Goal: Information Seeking & Learning: Check status

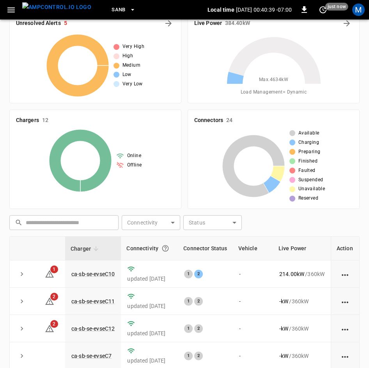
scroll to position [104, 0]
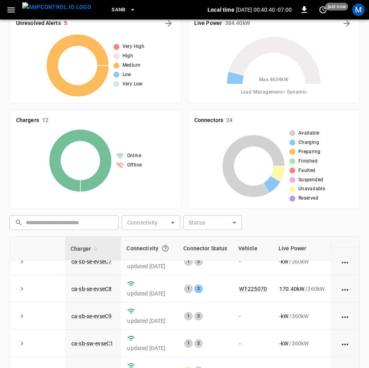
click at [333, 217] on div "​ ​ Connectivity ​ Connectivity Status ​ Status" at bounding box center [182, 221] width 353 height 18
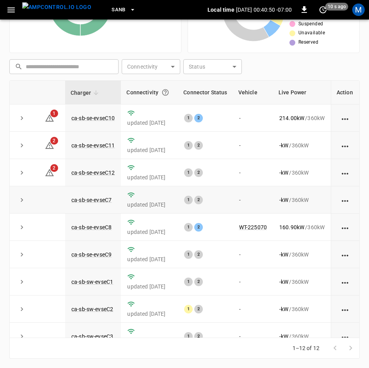
scroll to position [96, 0]
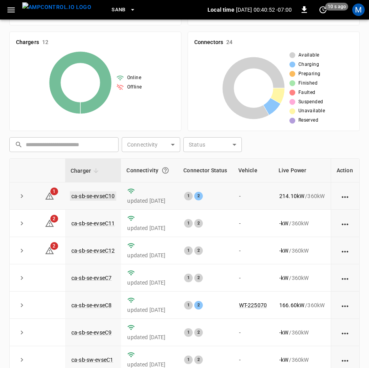
click at [85, 193] on link "ca-sb-se-evseC10" at bounding box center [93, 195] width 46 height 9
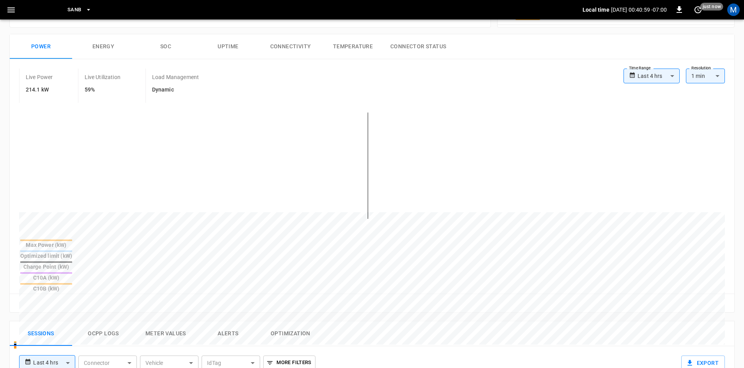
scroll to position [106, 0]
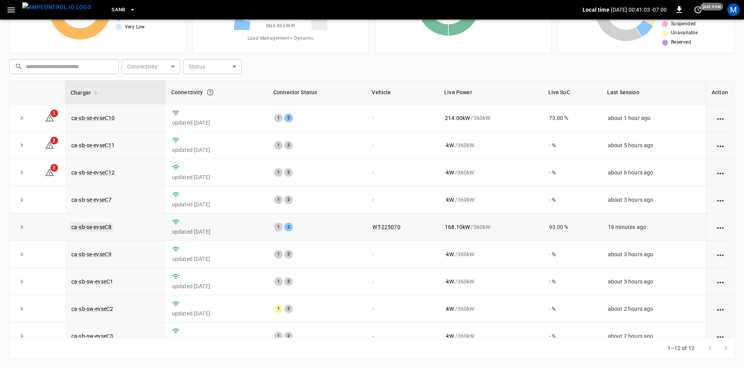
click at [109, 229] on link "ca-sb-se-evseC8" at bounding box center [91, 227] width 43 height 9
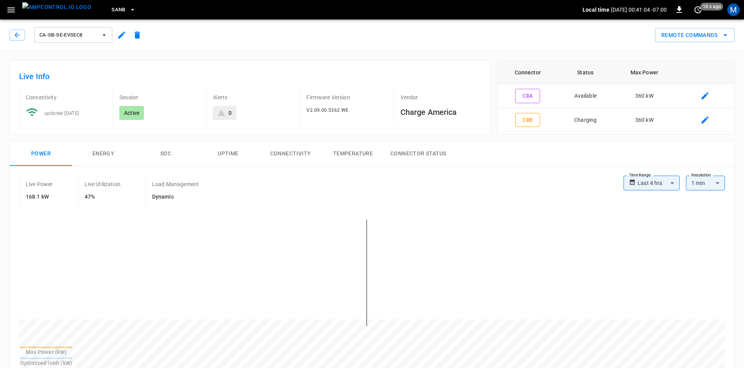
scroll to position [234, 0]
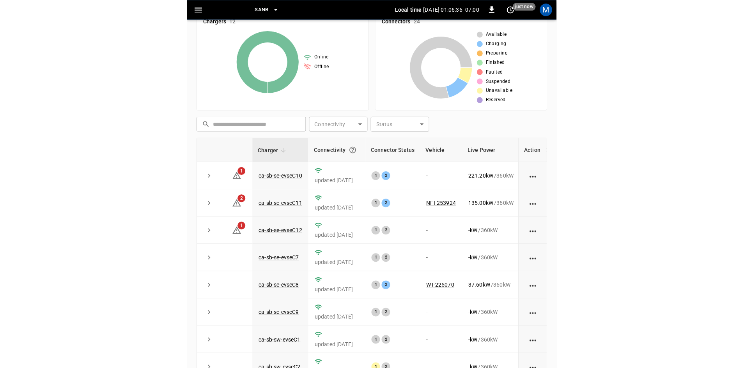
scroll to position [75, 0]
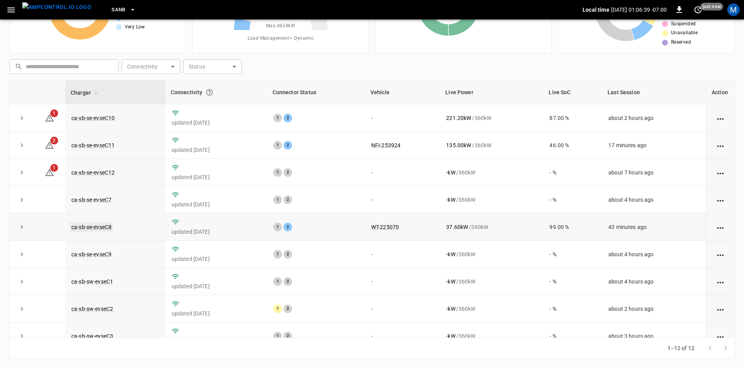
click at [95, 228] on link "ca-sb-se-evseC8" at bounding box center [91, 227] width 43 height 9
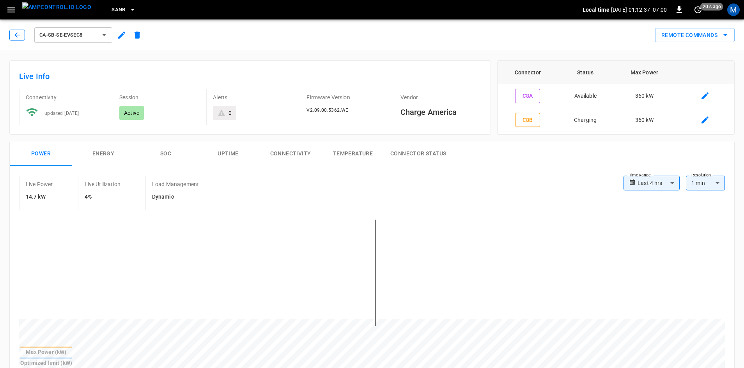
click at [14, 39] on button "button" at bounding box center [17, 35] width 16 height 11
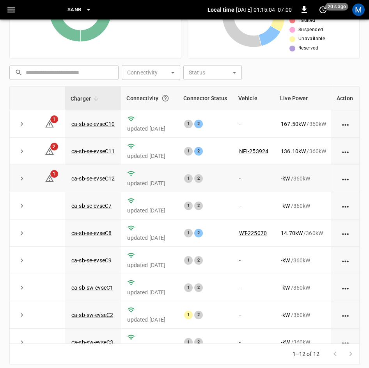
scroll to position [174, 0]
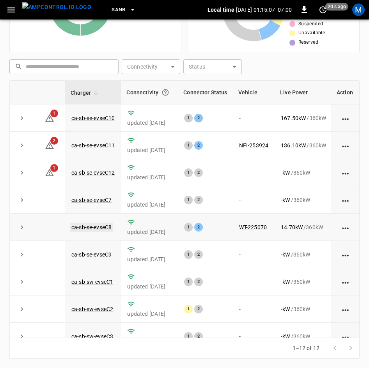
click at [76, 227] on link "ca-sb-se-evseC8" at bounding box center [91, 227] width 43 height 9
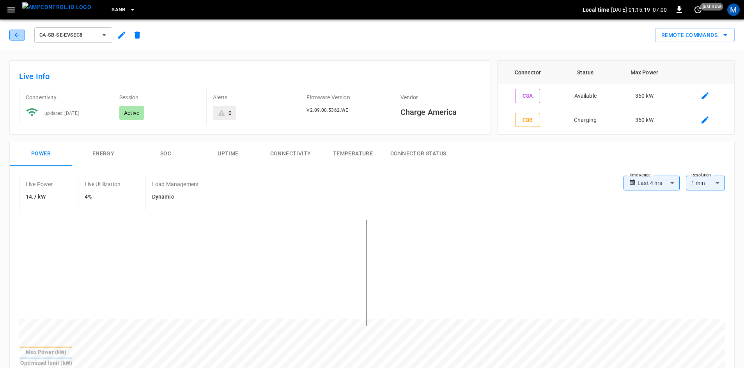
click at [14, 37] on icon "button" at bounding box center [17, 35] width 8 height 8
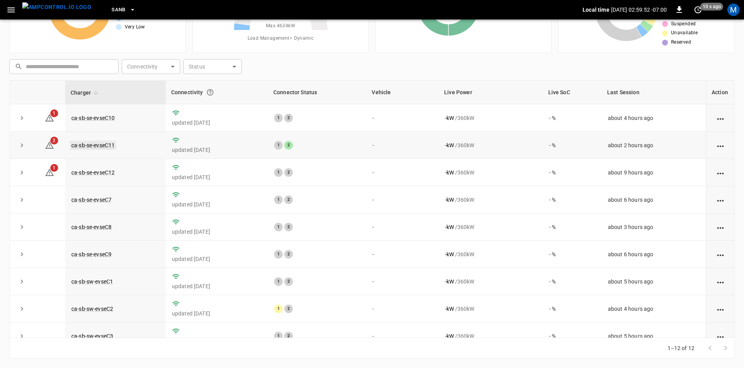
click at [98, 143] on link "ca-sb-se-evseC11" at bounding box center [93, 145] width 46 height 9
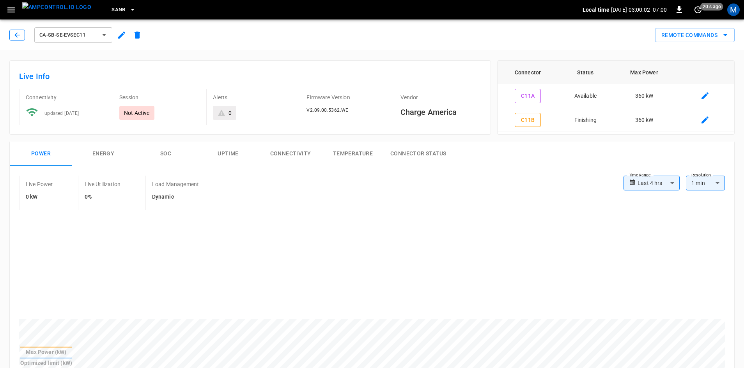
click at [12, 36] on button "button" at bounding box center [17, 35] width 16 height 11
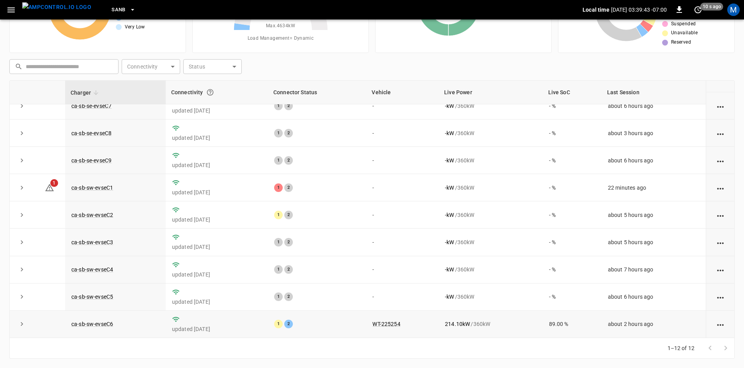
scroll to position [99, 0]
click at [106, 187] on link "ca-sb-sw-evseC1" at bounding box center [92, 187] width 45 height 9
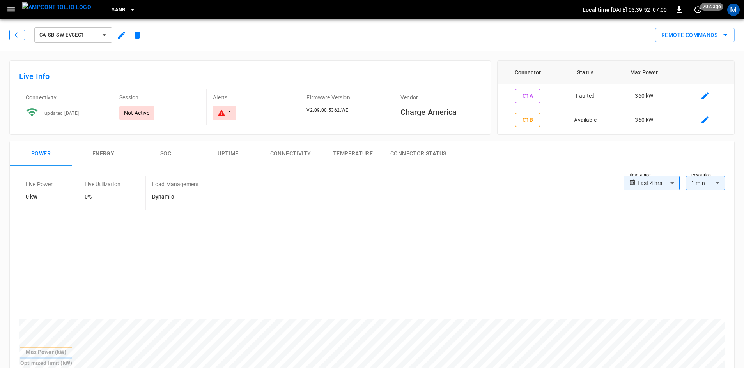
click at [13, 36] on icon "button" at bounding box center [17, 35] width 8 height 8
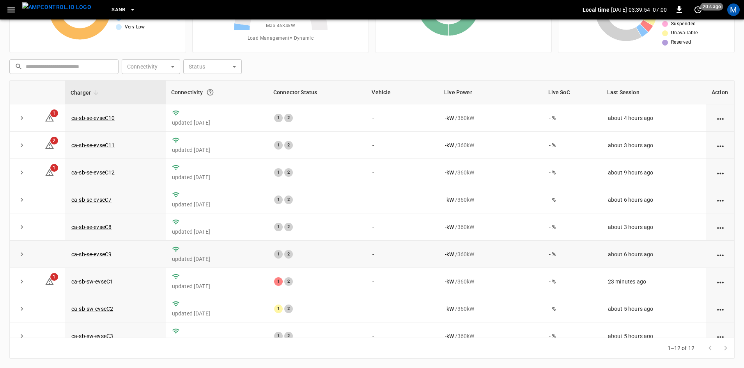
scroll to position [39, 0]
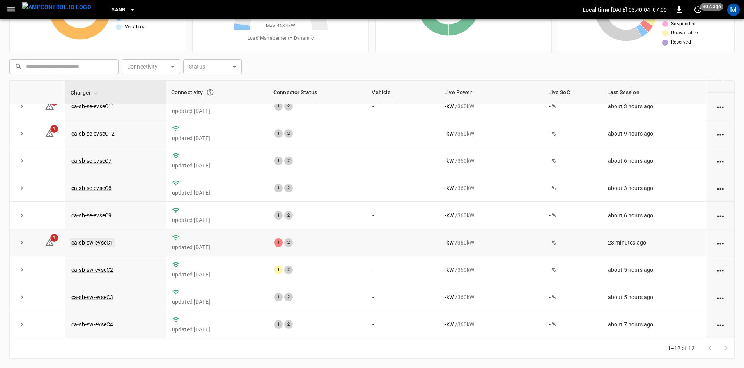
click at [106, 245] on link "ca-sb-sw-evseC1" at bounding box center [92, 242] width 45 height 9
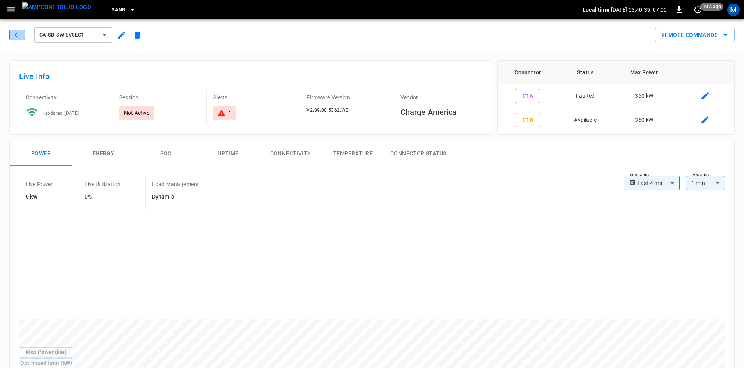
click at [21, 35] on button "button" at bounding box center [17, 35] width 16 height 11
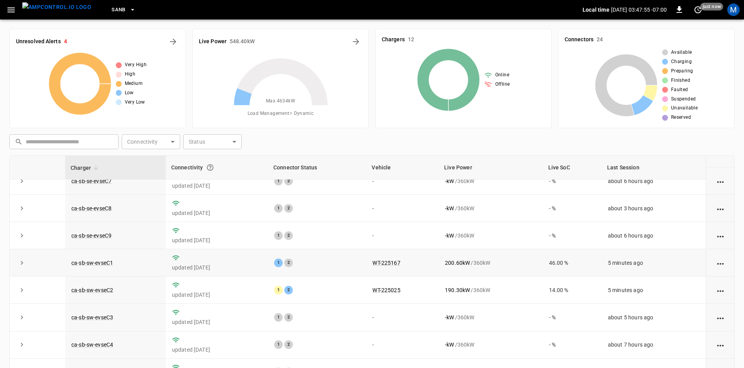
scroll to position [99, 0]
click at [105, 262] on link "ca-sb-sw-evseC1" at bounding box center [92, 262] width 45 height 9
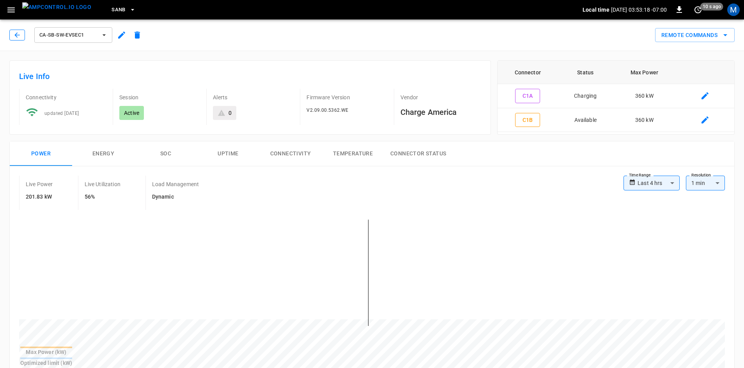
click at [21, 36] on button "button" at bounding box center [17, 35] width 16 height 11
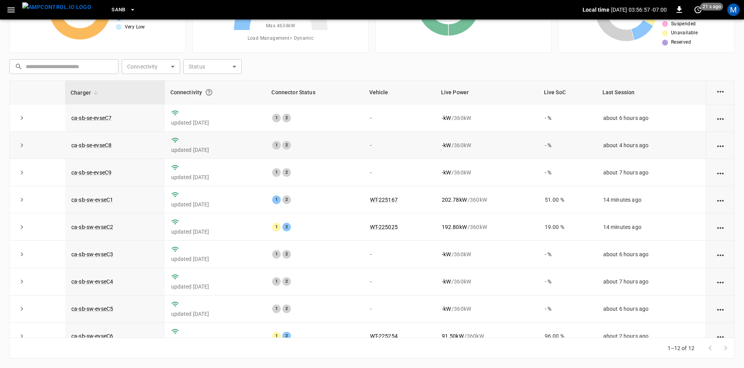
scroll to position [99, 0]
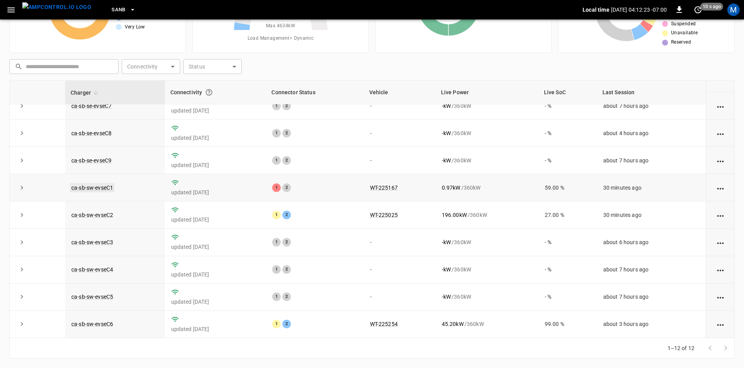
click at [111, 187] on link "ca-sb-sw-evseC1" at bounding box center [92, 187] width 45 height 9
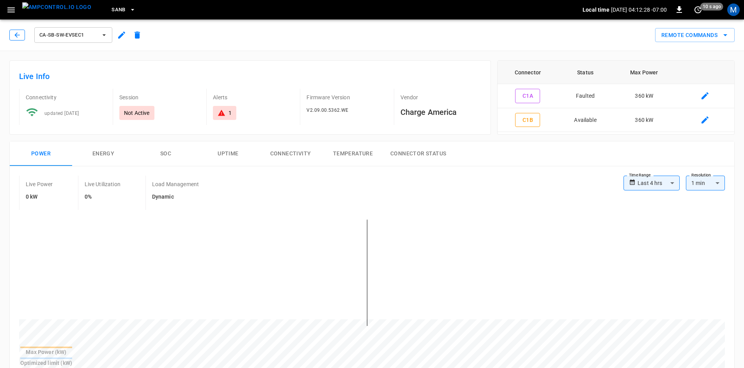
click at [23, 35] on button "button" at bounding box center [17, 35] width 16 height 11
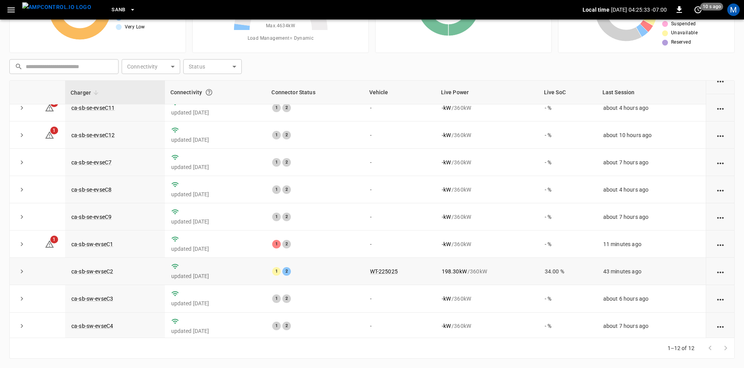
scroll to position [78, 0]
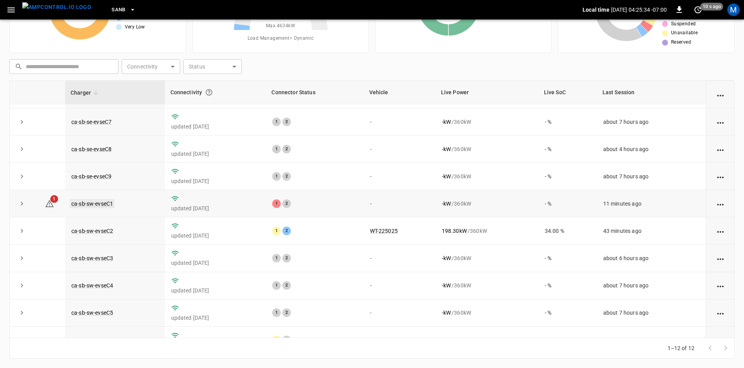
click at [108, 207] on link "ca-sb-sw-evseC1" at bounding box center [92, 203] width 45 height 9
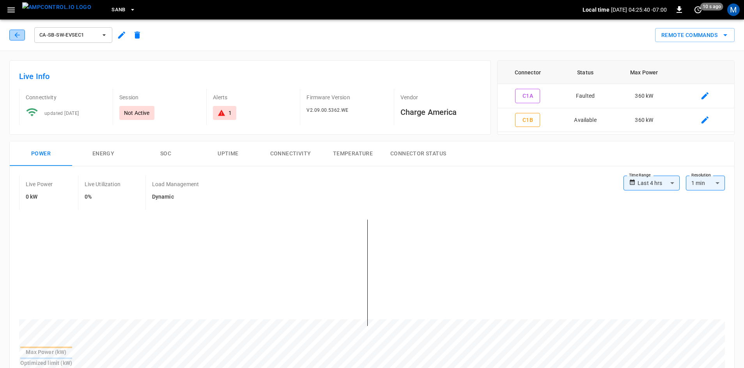
click at [22, 40] on button "button" at bounding box center [17, 35] width 16 height 11
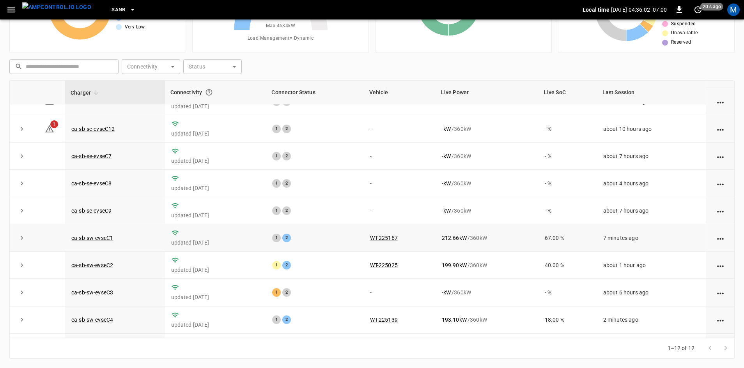
scroll to position [78, 0]
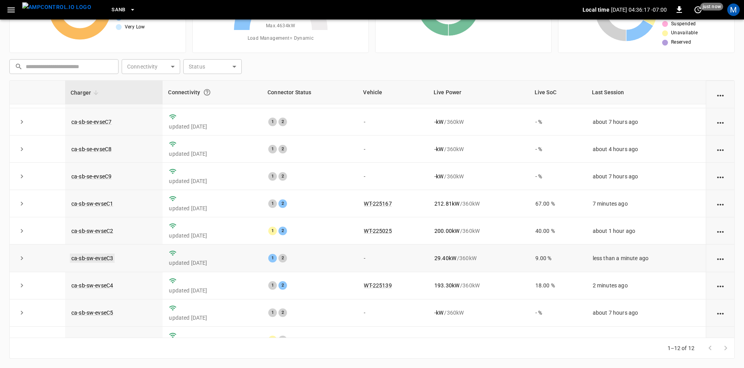
click at [84, 263] on link "ca-sb-sw-evseC3" at bounding box center [92, 258] width 45 height 9
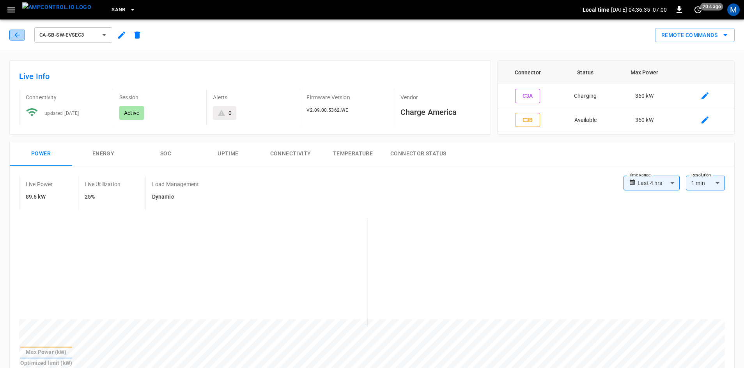
click at [14, 35] on icon "button" at bounding box center [17, 35] width 8 height 8
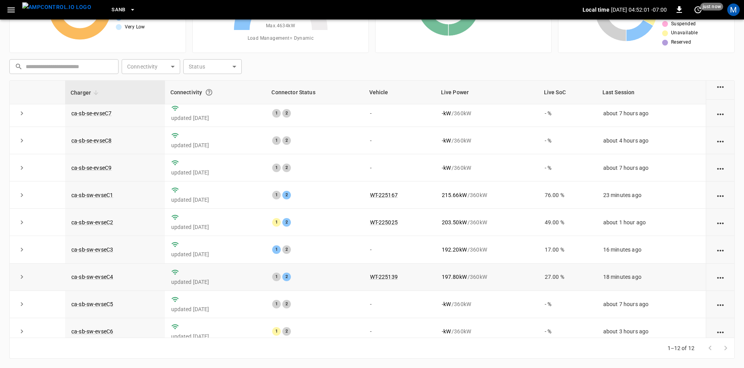
scroll to position [99, 0]
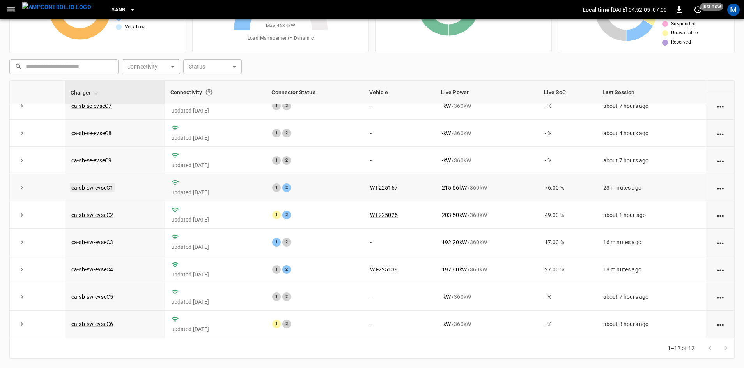
click at [85, 183] on link "ca-sb-sw-evseC1" at bounding box center [92, 187] width 45 height 9
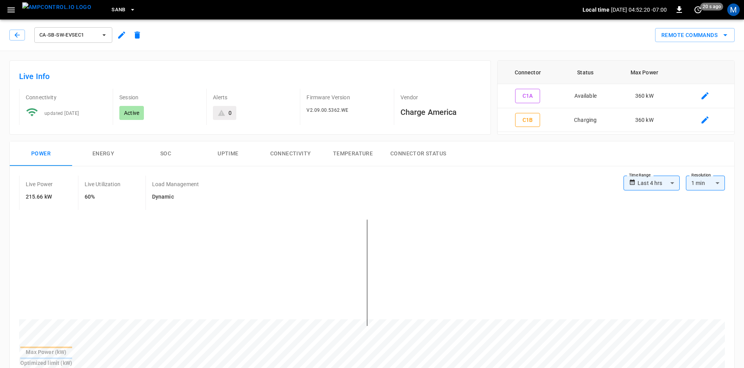
click at [24, 26] on div "ca-sb-sw-evseC1" at bounding box center [77, 35] width 136 height 19
click at [16, 32] on icon "button" at bounding box center [17, 35] width 8 height 8
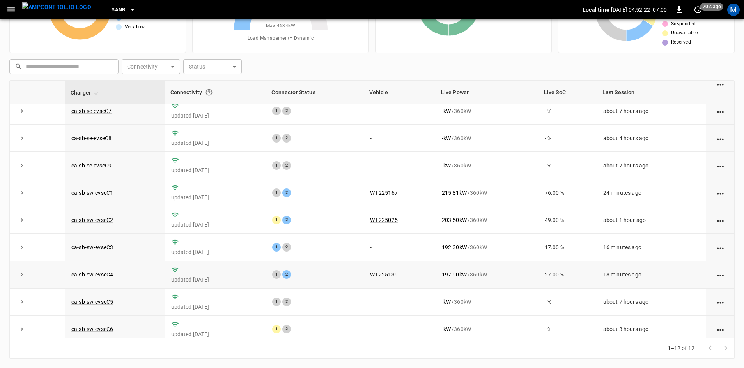
scroll to position [99, 0]
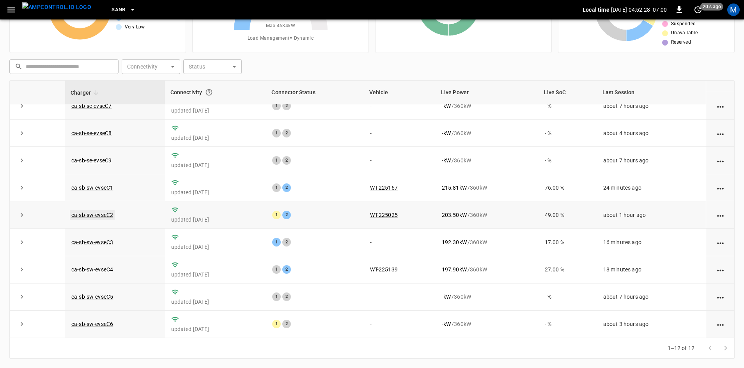
click at [99, 212] on link "ca-sb-sw-evseC2" at bounding box center [92, 214] width 45 height 9
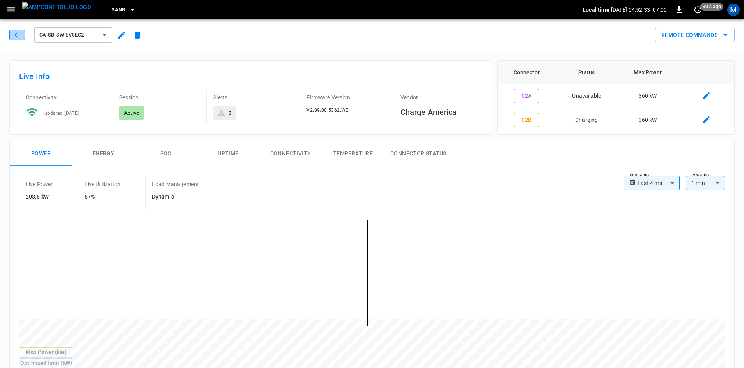
click at [18, 35] on icon "button" at bounding box center [16, 34] width 5 height 5
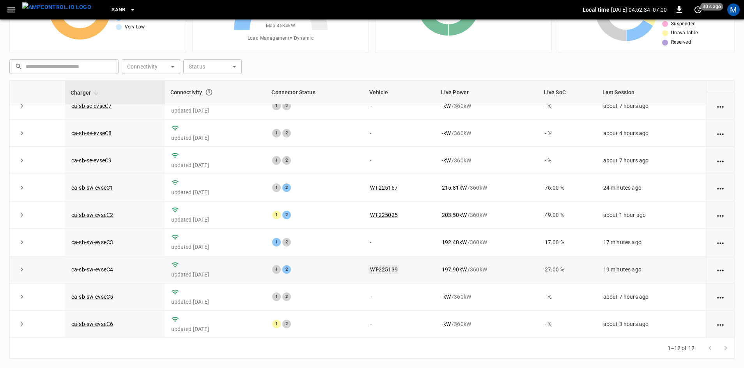
scroll to position [99, 0]
click at [103, 238] on link "ca-sb-sw-evseC3" at bounding box center [92, 242] width 45 height 9
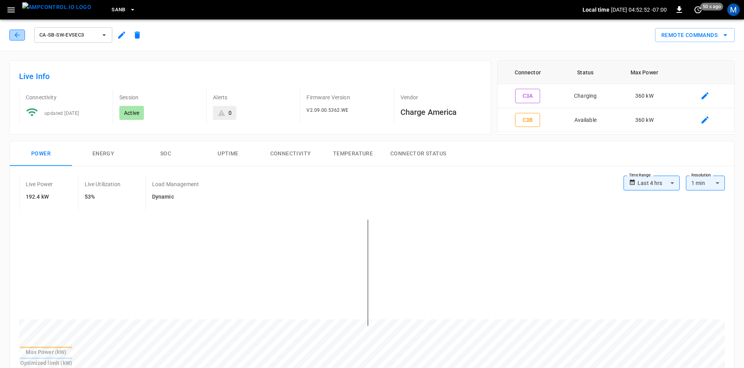
click at [17, 35] on icon "button" at bounding box center [16, 34] width 5 height 5
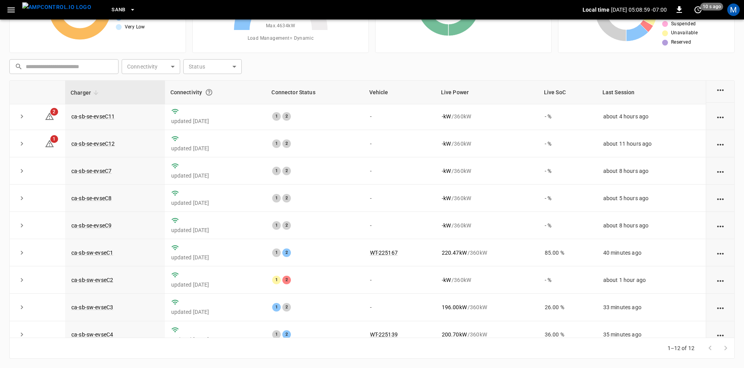
scroll to position [21, 0]
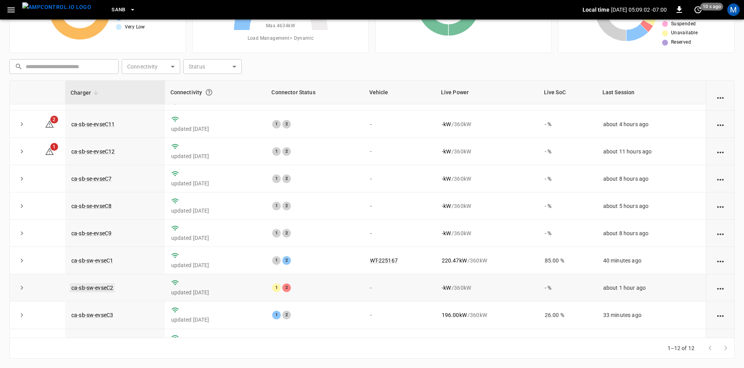
click at [98, 291] on link "ca-sb-sw-evseC2" at bounding box center [92, 287] width 45 height 9
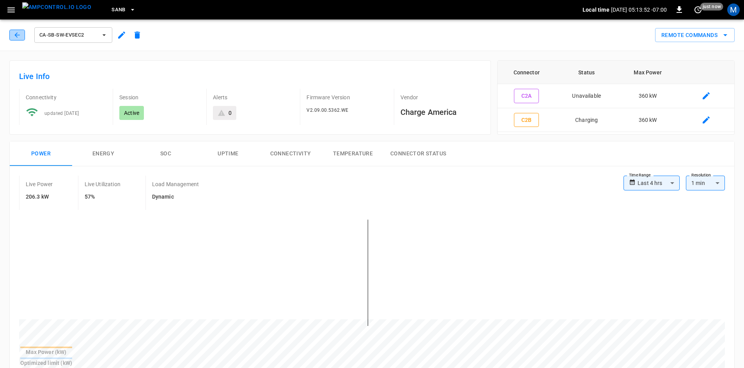
click at [21, 34] on icon "button" at bounding box center [17, 35] width 8 height 8
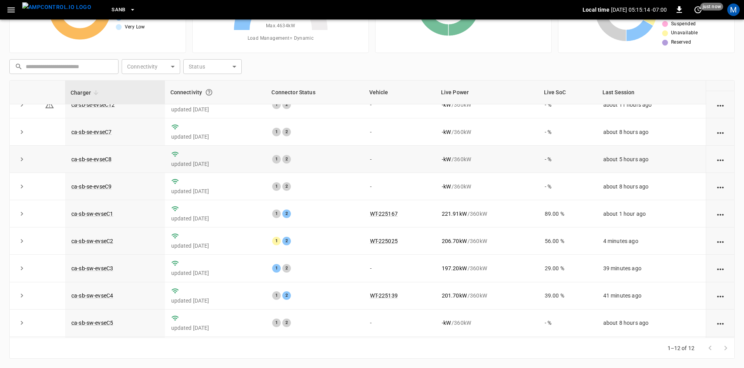
scroll to position [60, 0]
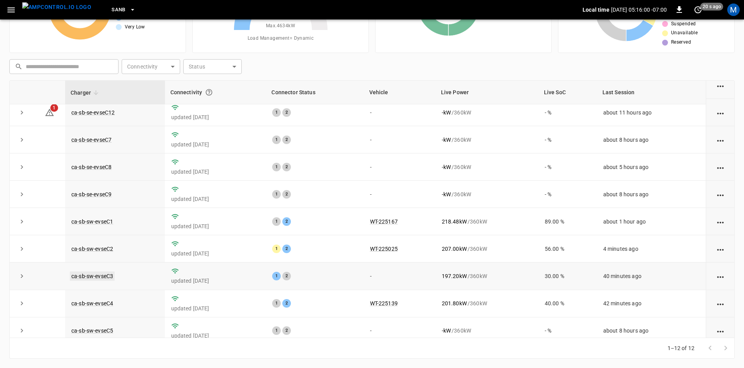
click at [93, 279] on link "ca-sb-sw-evseC3" at bounding box center [92, 276] width 45 height 9
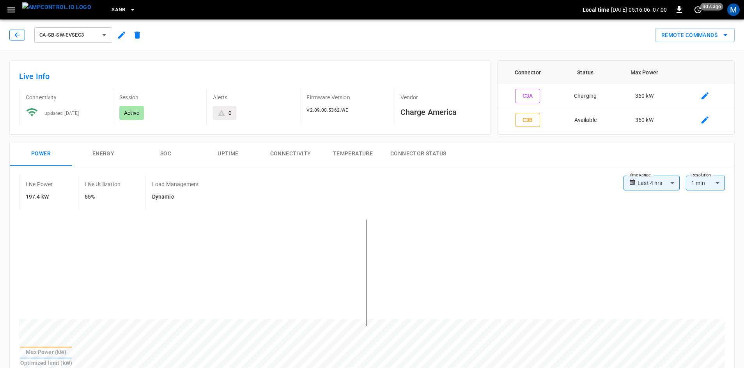
click at [25, 37] on button "button" at bounding box center [17, 35] width 16 height 11
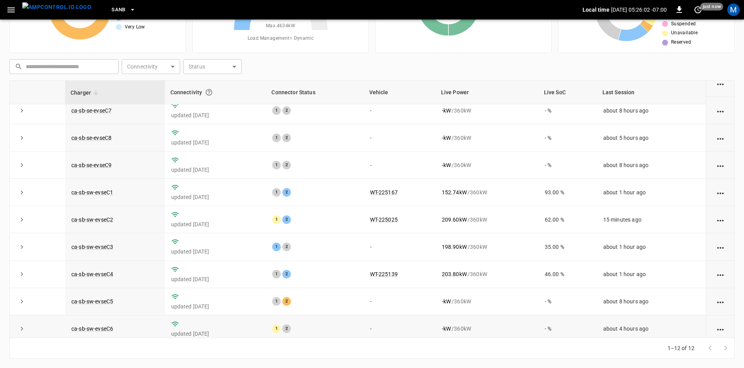
scroll to position [99, 0]
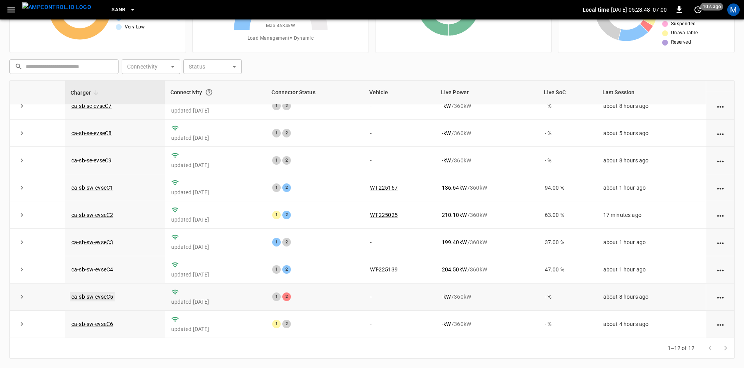
click at [97, 295] on link "ca-sb-sw-evseC5" at bounding box center [92, 296] width 45 height 9
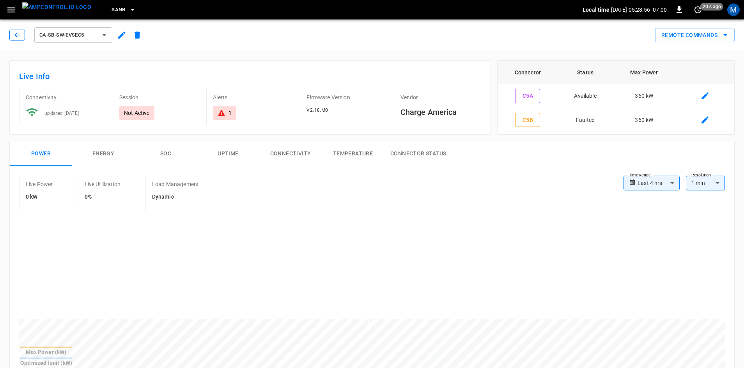
click at [15, 34] on icon "button" at bounding box center [17, 35] width 8 height 8
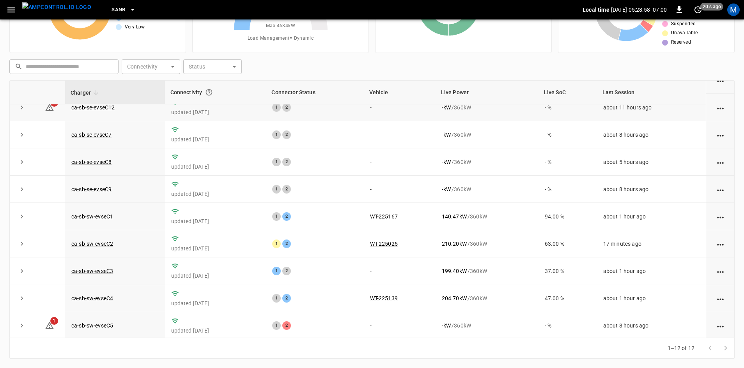
scroll to position [99, 0]
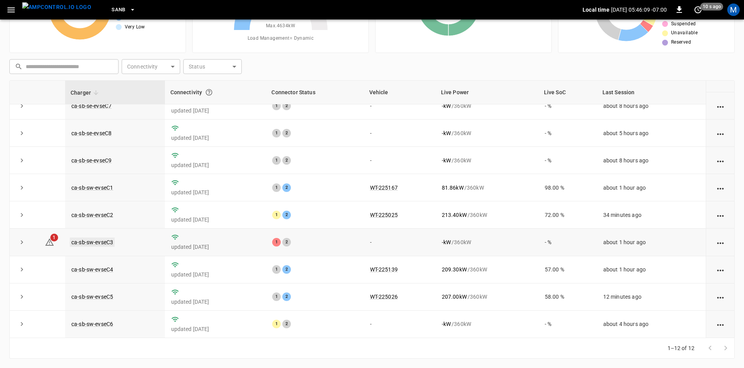
click at [108, 239] on link "ca-sb-sw-evseC3" at bounding box center [92, 242] width 45 height 9
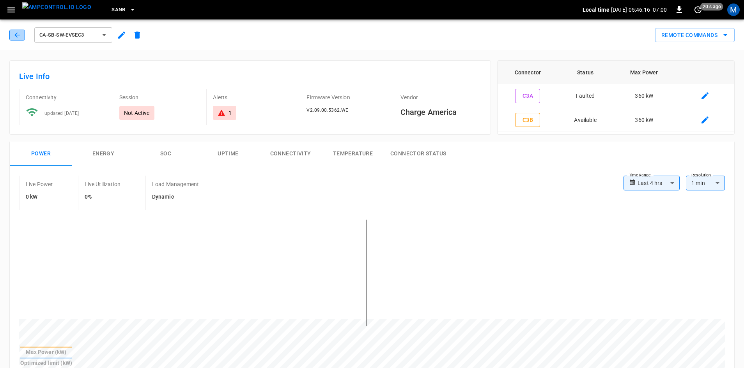
click at [16, 30] on button "button" at bounding box center [17, 35] width 16 height 11
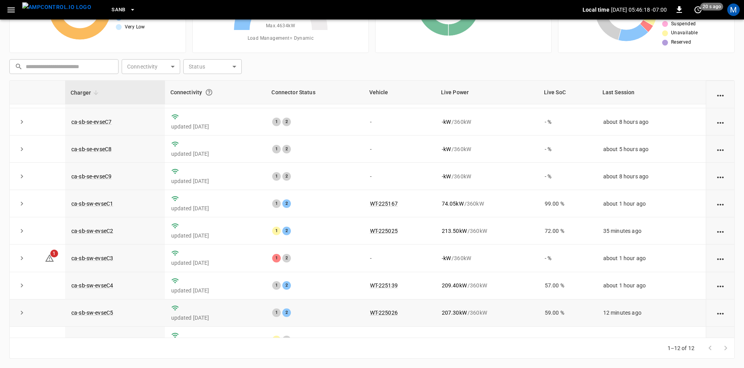
scroll to position [99, 0]
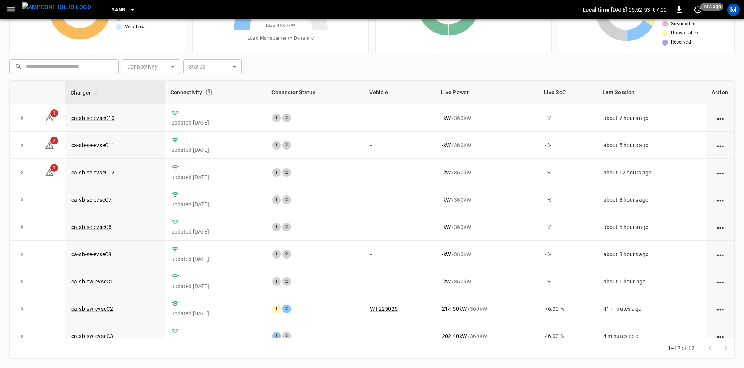
scroll to position [99, 0]
